Goal: Entertainment & Leisure: Consume media (video, audio)

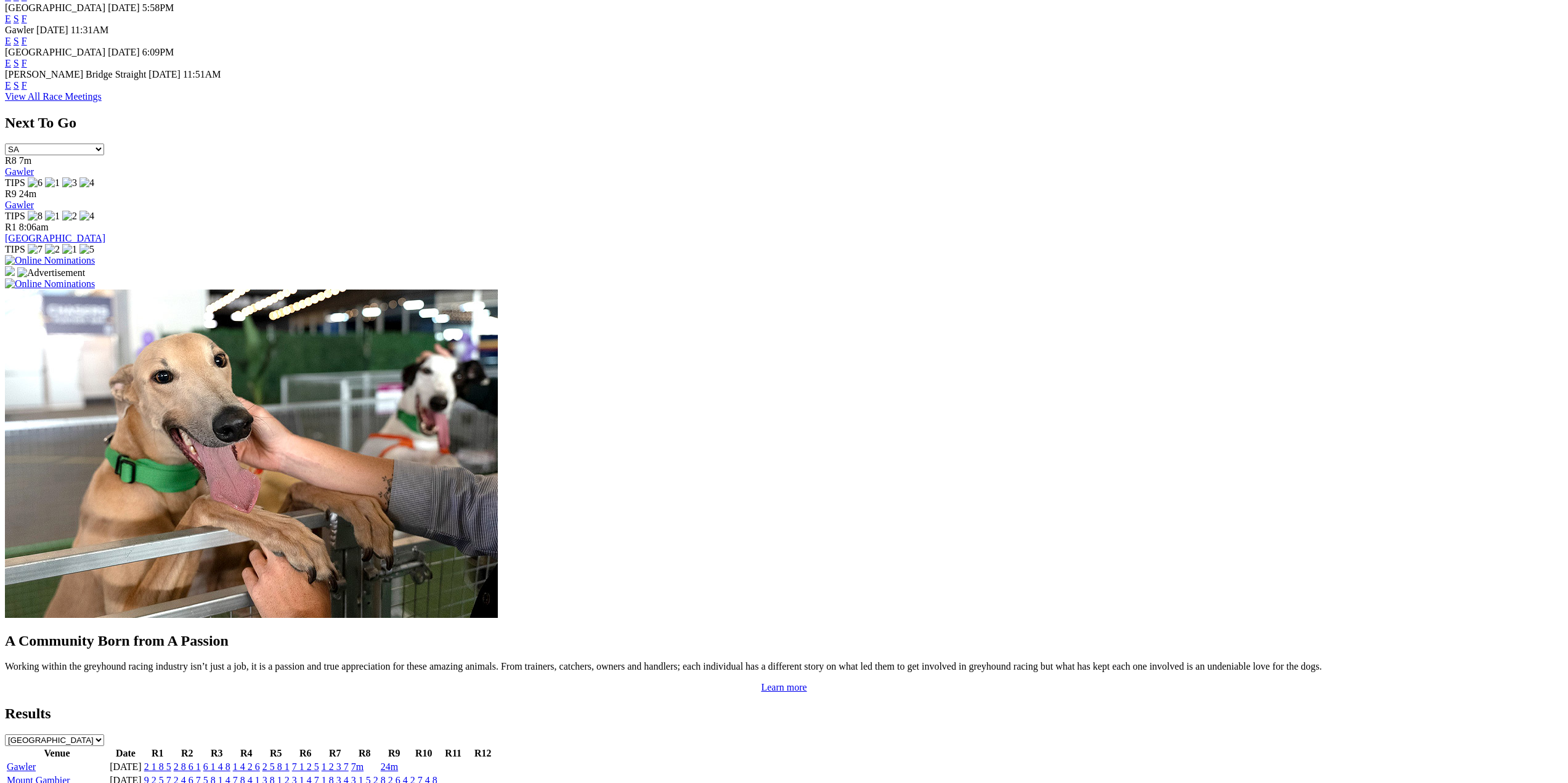
scroll to position [986, 0]
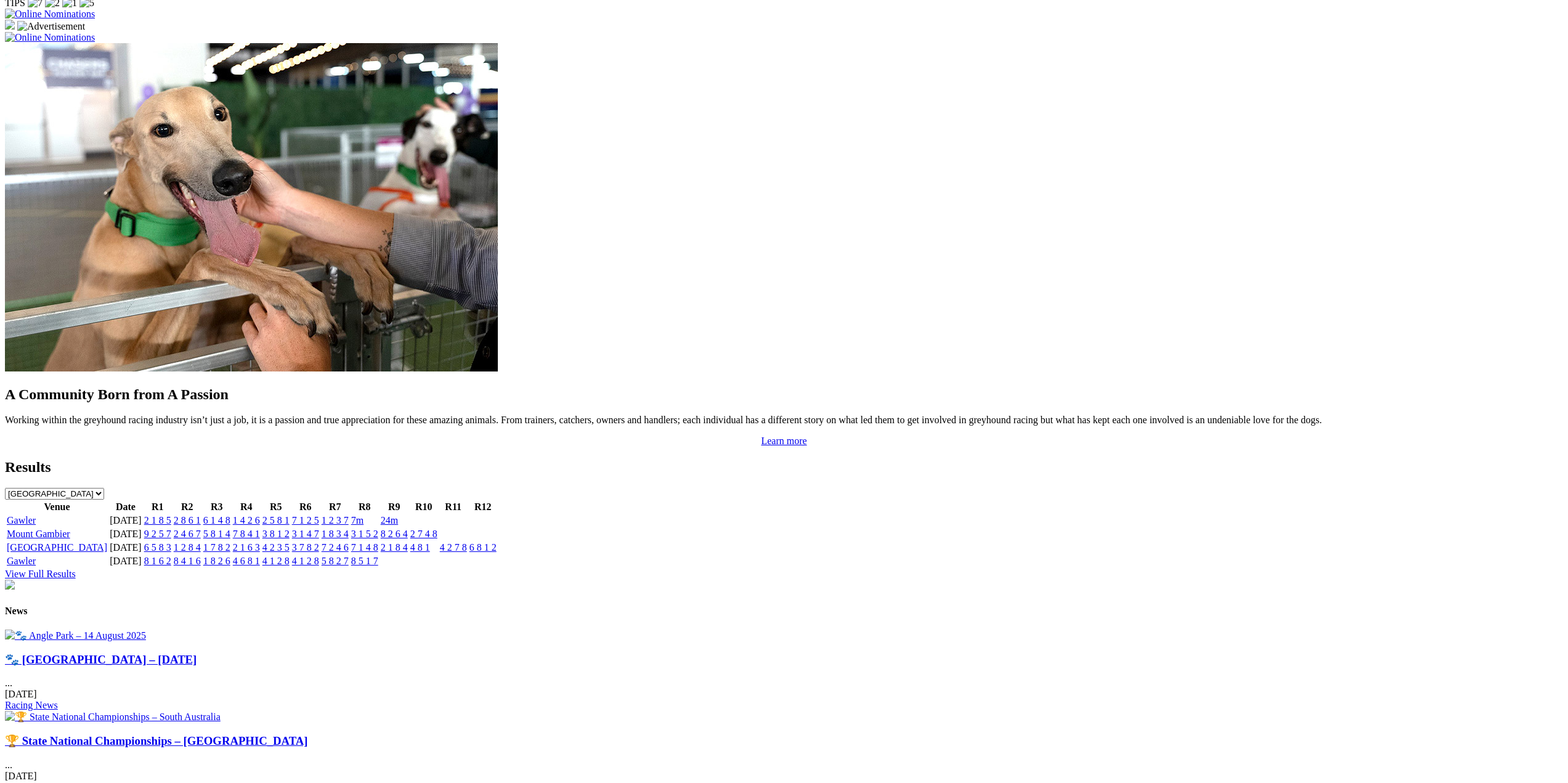
click at [76, 569] on link "View Full Results" at bounding box center [40, 573] width 71 height 10
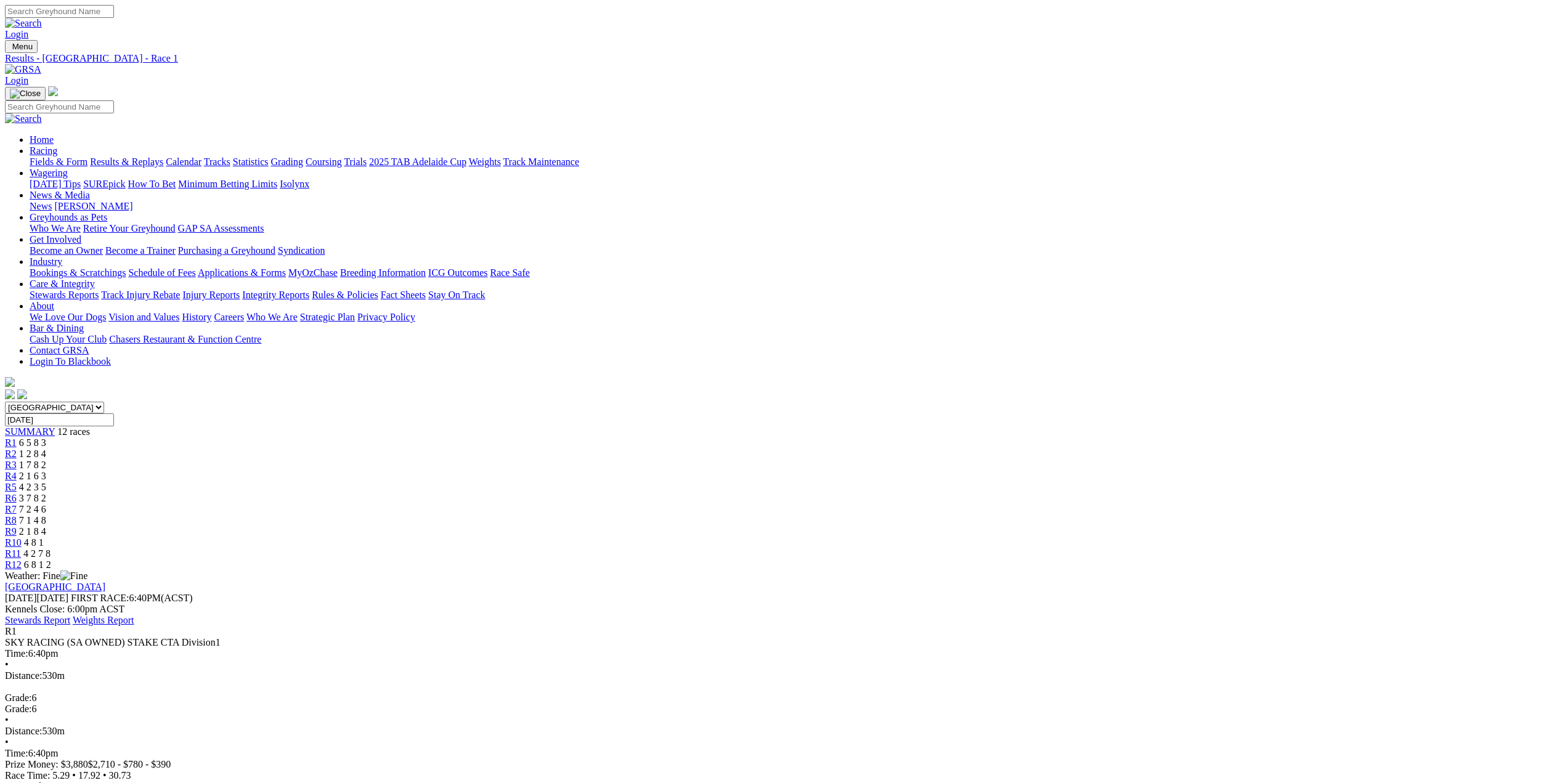
click at [17, 448] on span "R2" at bounding box center [10, 453] width 12 height 10
click at [17, 460] on span "R3" at bounding box center [10, 464] width 12 height 10
click at [17, 471] on span "R4" at bounding box center [10, 475] width 12 height 10
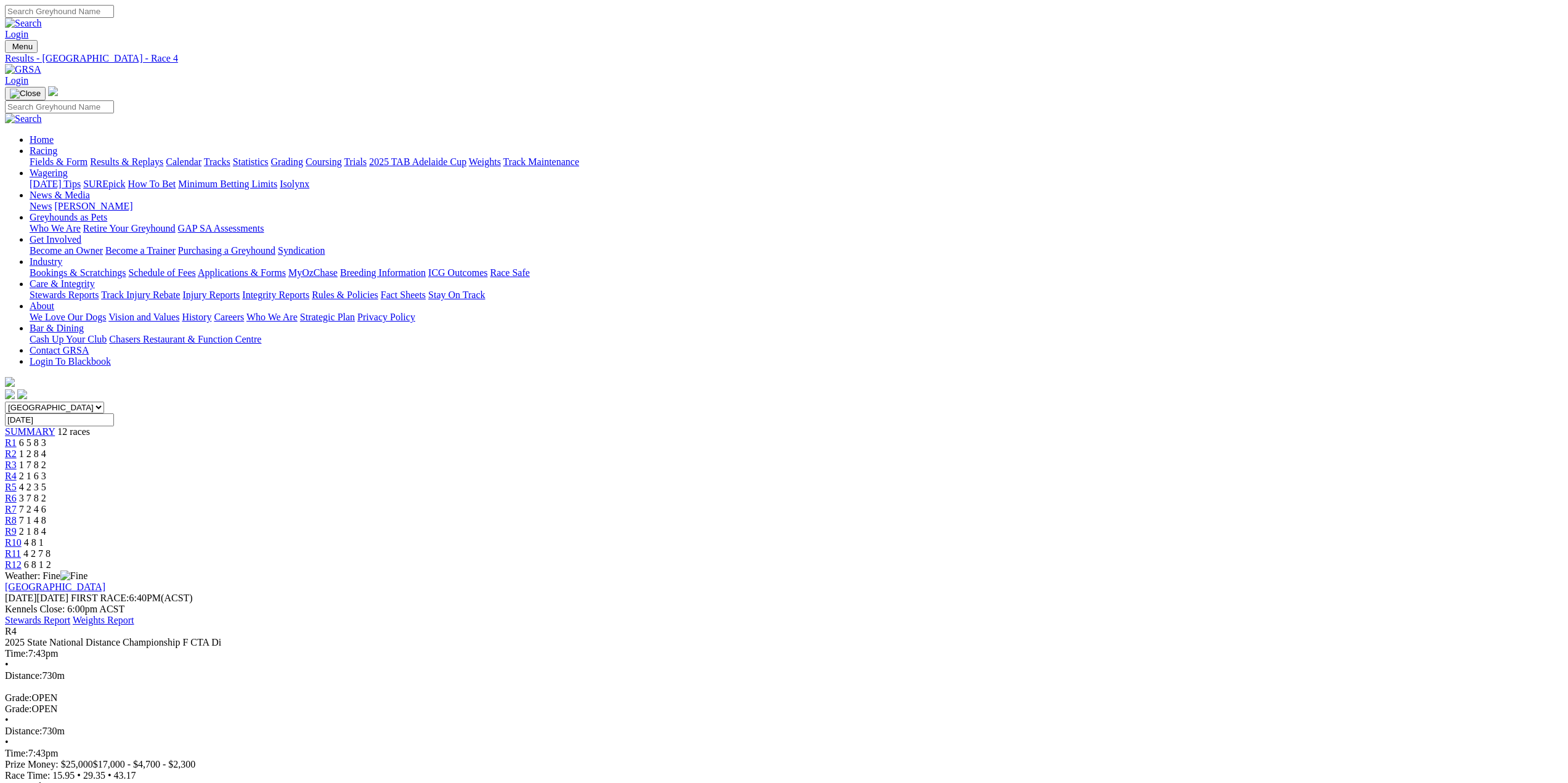
click at [17, 482] on span "R5" at bounding box center [10, 487] width 12 height 10
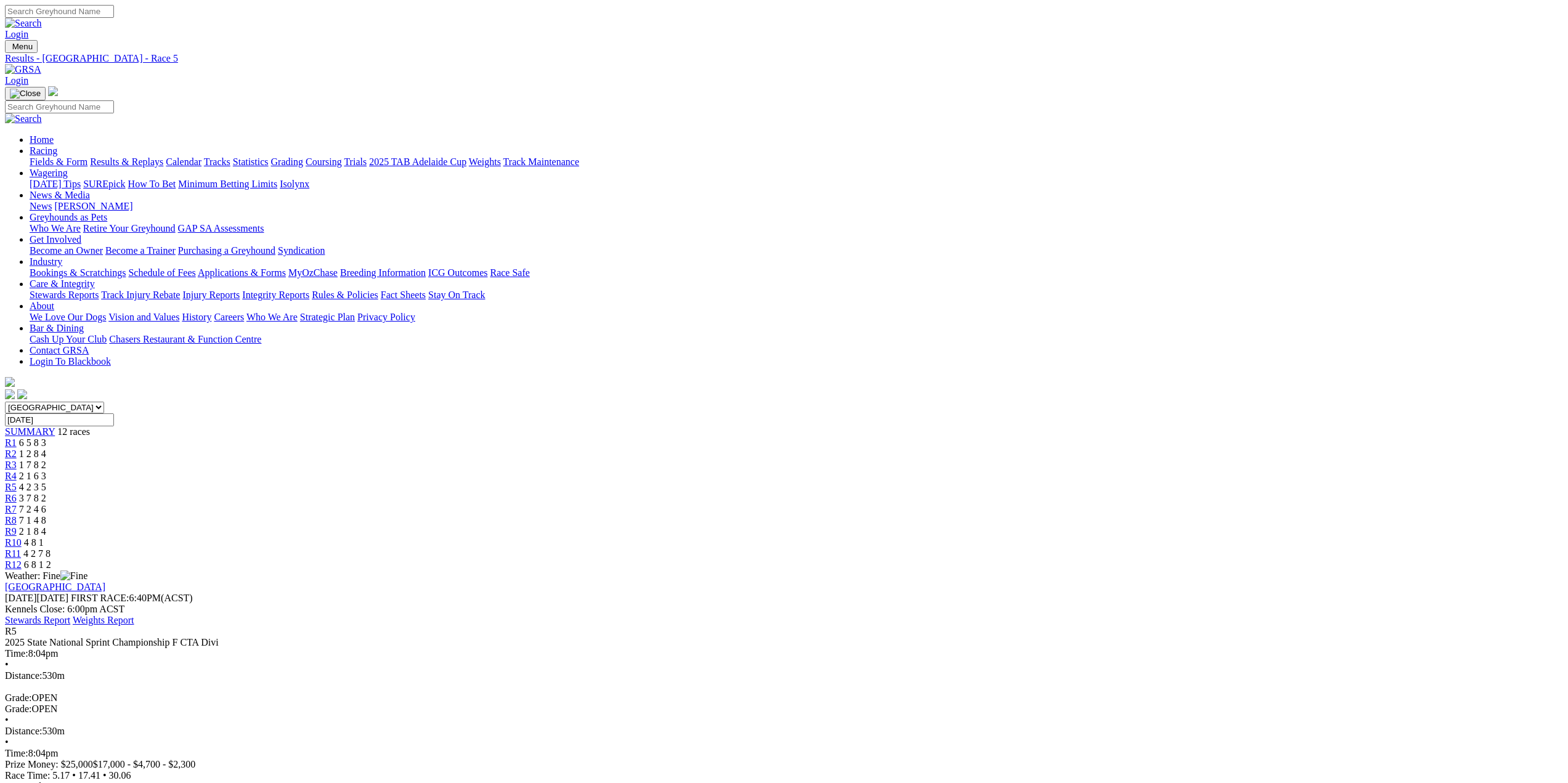
click at [17, 493] on span "R6" at bounding box center [10, 498] width 12 height 10
click at [17, 504] on span "R7" at bounding box center [10, 509] width 12 height 10
click at [17, 515] on span "R8" at bounding box center [10, 520] width 12 height 10
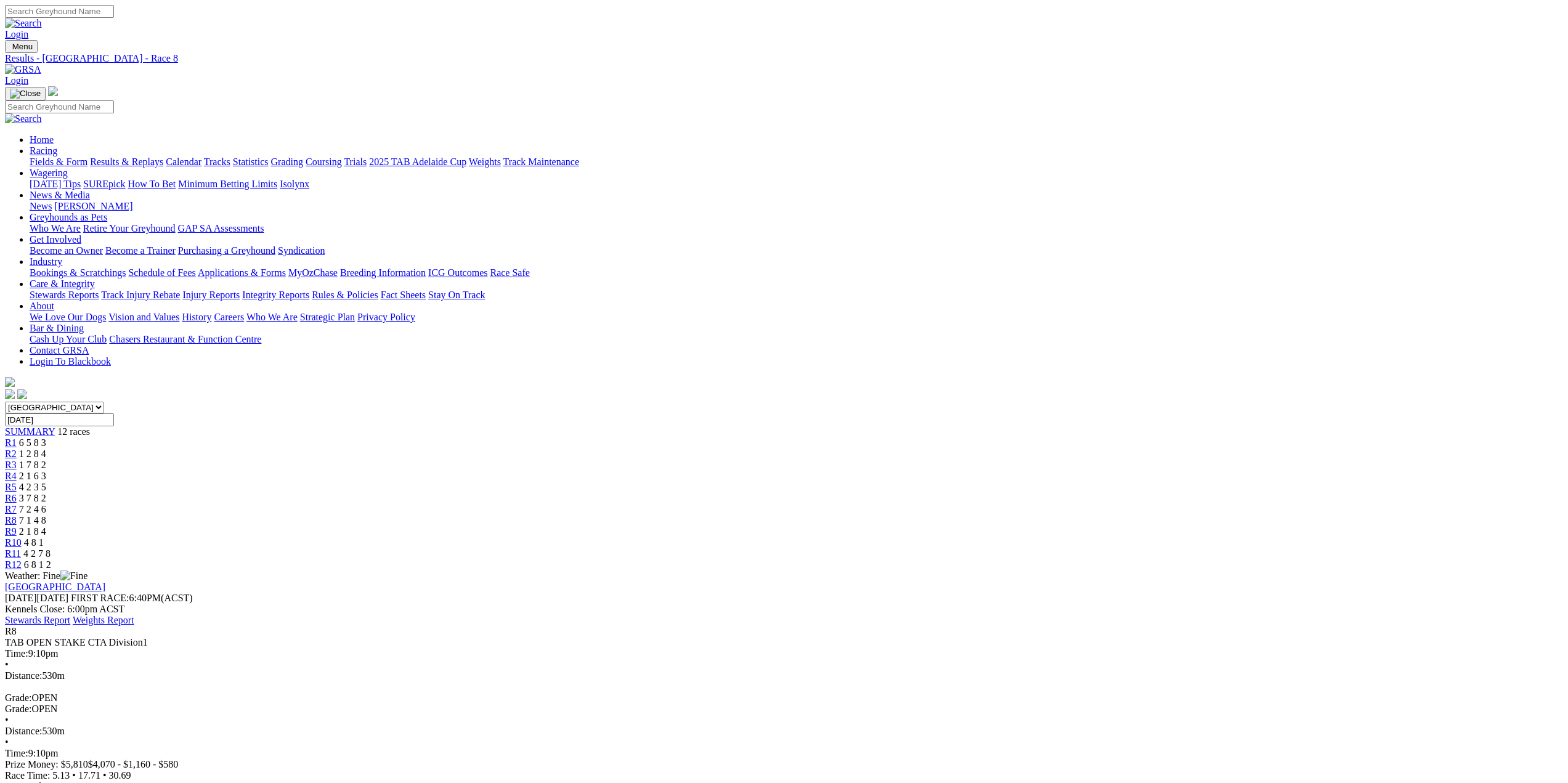
click at [17, 527] on span "R9" at bounding box center [10, 531] width 12 height 10
click at [21, 537] on span "R10" at bounding box center [13, 542] width 17 height 10
click at [21, 548] on span "R11" at bounding box center [12, 553] width 16 height 10
click at [21, 559] on span "R12" at bounding box center [13, 564] width 17 height 10
